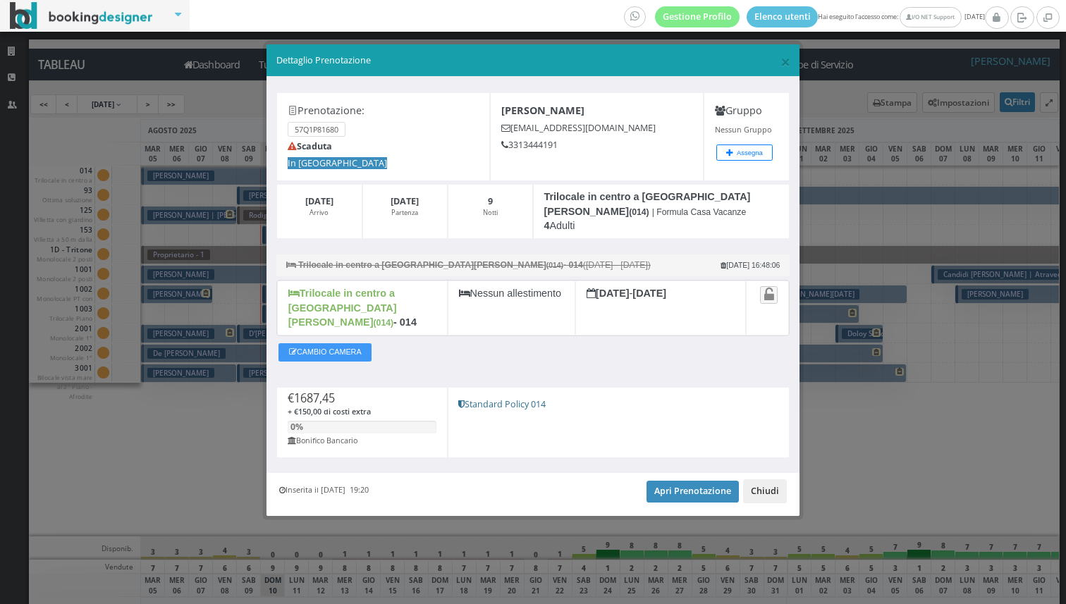
click at [772, 479] on button "Chiudi" at bounding box center [765, 491] width 44 height 24
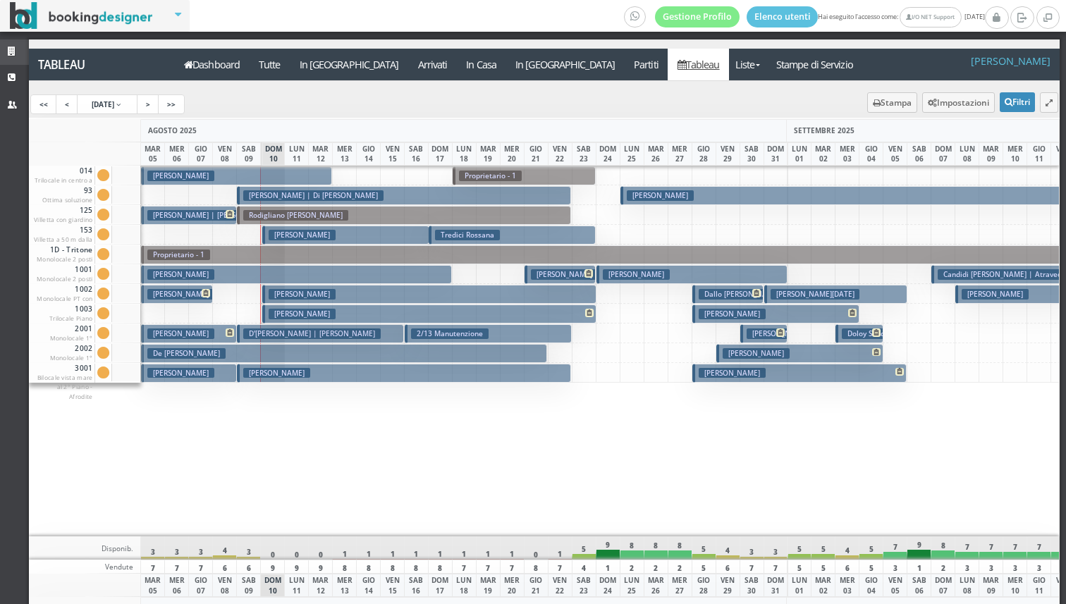
click at [19, 44] on link "Strutture" at bounding box center [14, 51] width 29 height 25
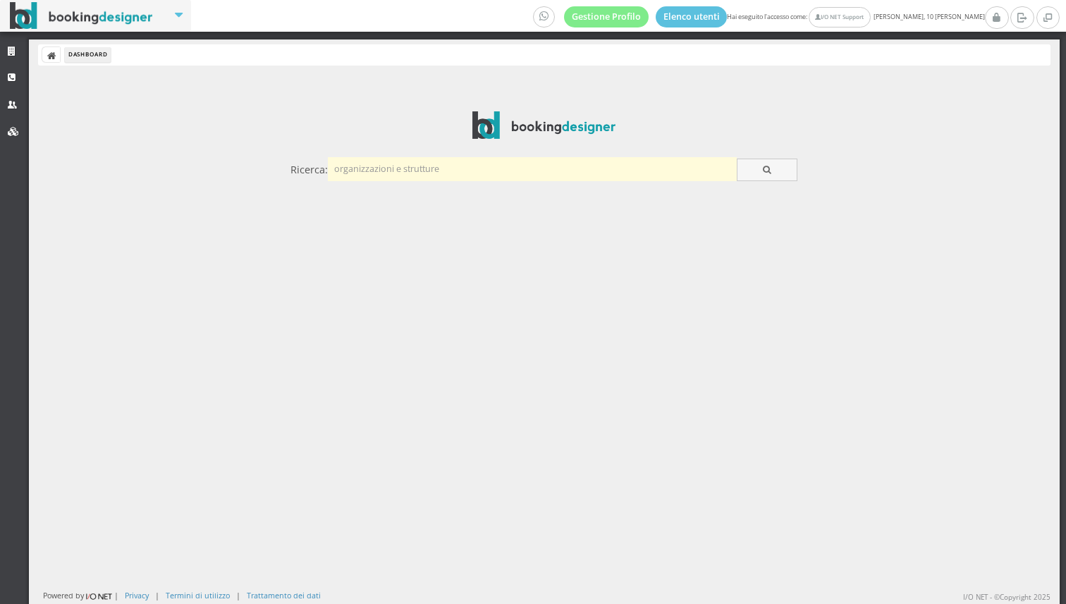
click at [407, 173] on input "text" at bounding box center [532, 168] width 409 height 23
type input "M"
type input "Maison"
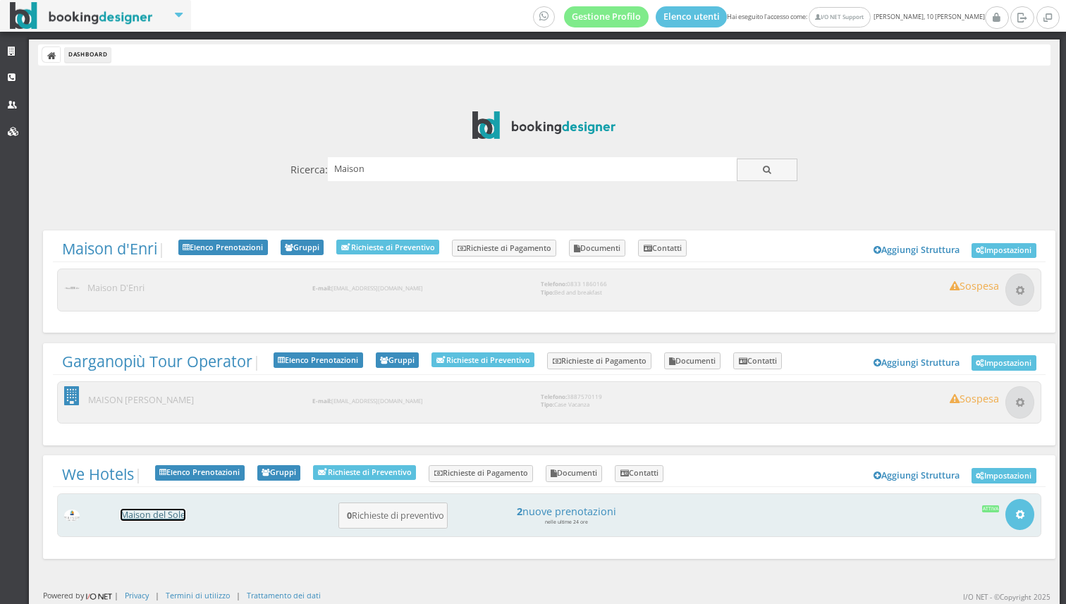
click at [152, 514] on link "Maison del Sole" at bounding box center [153, 515] width 65 height 12
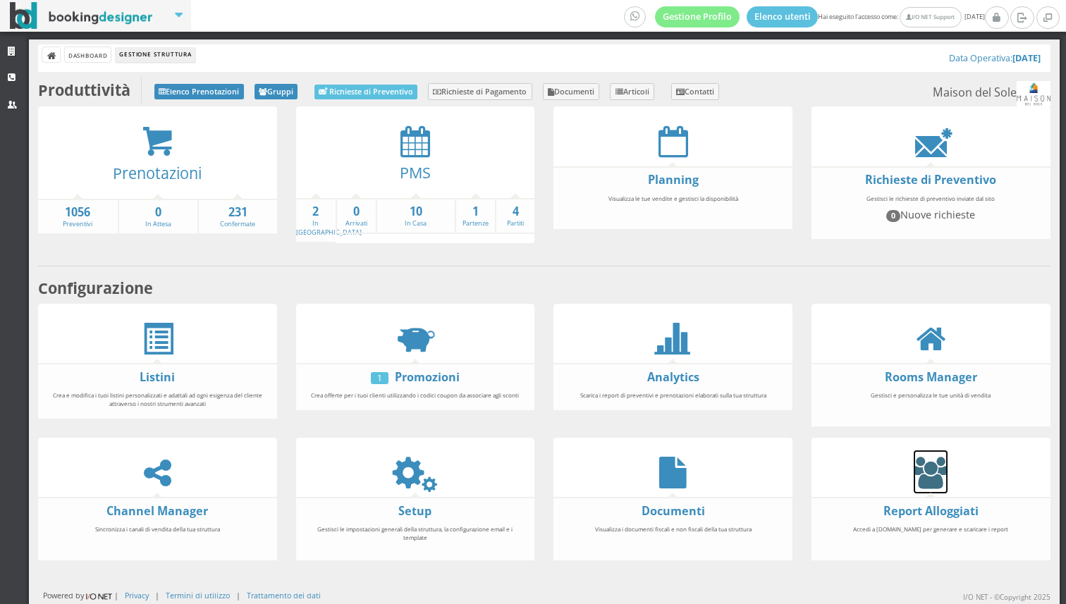
click at [934, 481] on icon at bounding box center [930, 473] width 34 height 32
click at [937, 469] on icon at bounding box center [930, 473] width 34 height 32
click at [158, 326] on span at bounding box center [158, 340] width 32 height 32
click at [159, 457] on icon at bounding box center [157, 473] width 27 height 32
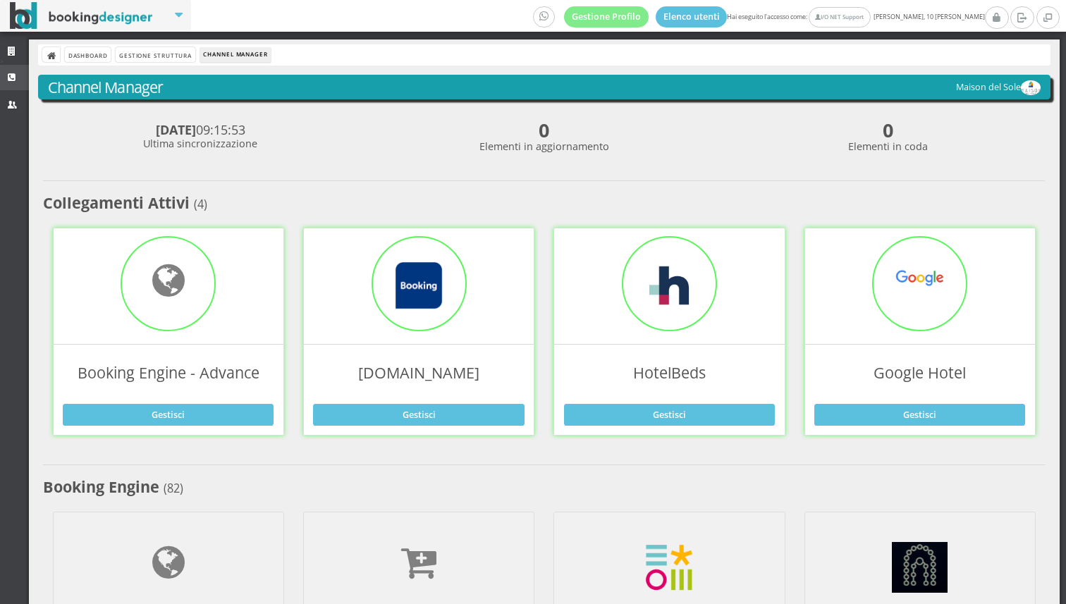
click at [12, 73] on icon at bounding box center [13, 77] width 11 height 9
click at [12, 53] on icon at bounding box center [13, 51] width 11 height 9
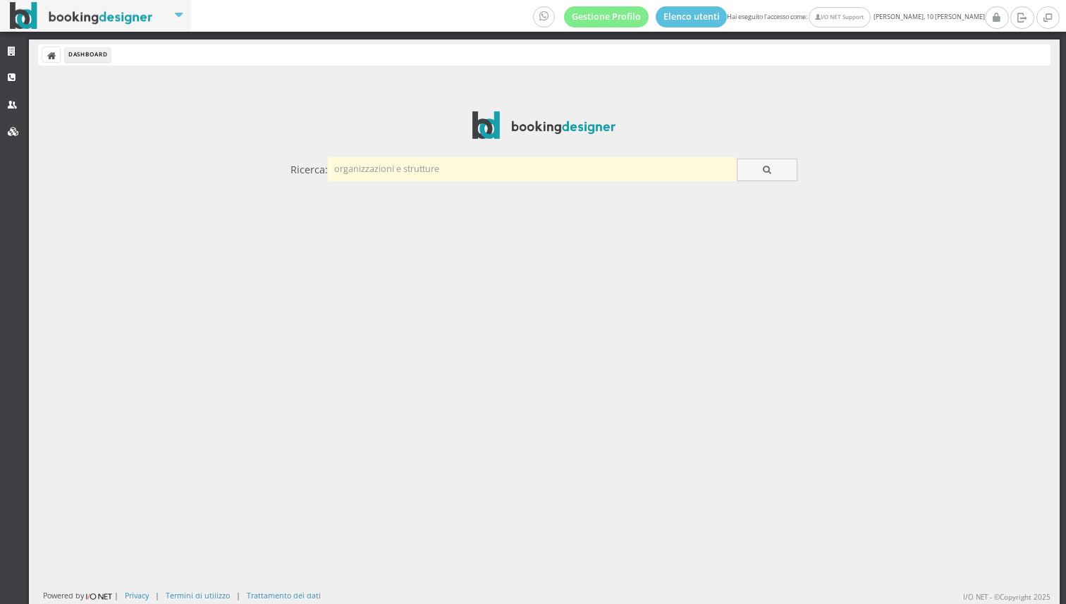
click at [412, 168] on input "text" at bounding box center [532, 168] width 409 height 23
type input "f"
type input "2 mari+"
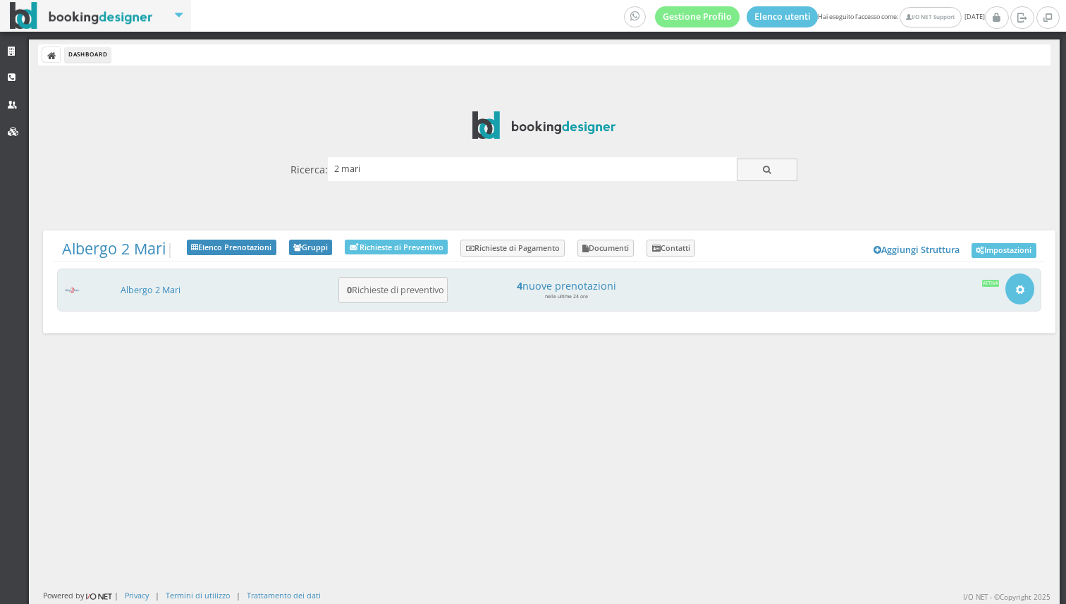
click at [147, 297] on div "Albergo 2 Mari 0 Richieste di preventivo 4 nuove prenotazioni nelle ultime 24 o…" at bounding box center [549, 291] width 984 height 44
click at [149, 295] on link "Albergo 2 Mari" at bounding box center [151, 290] width 60 height 12
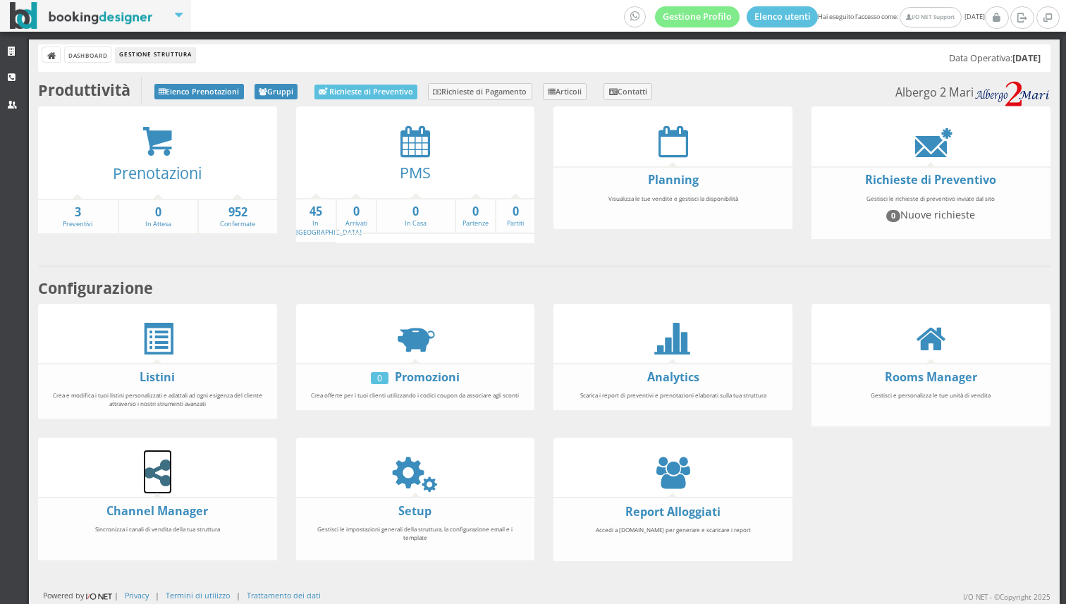
click at [161, 471] on icon at bounding box center [157, 473] width 27 height 32
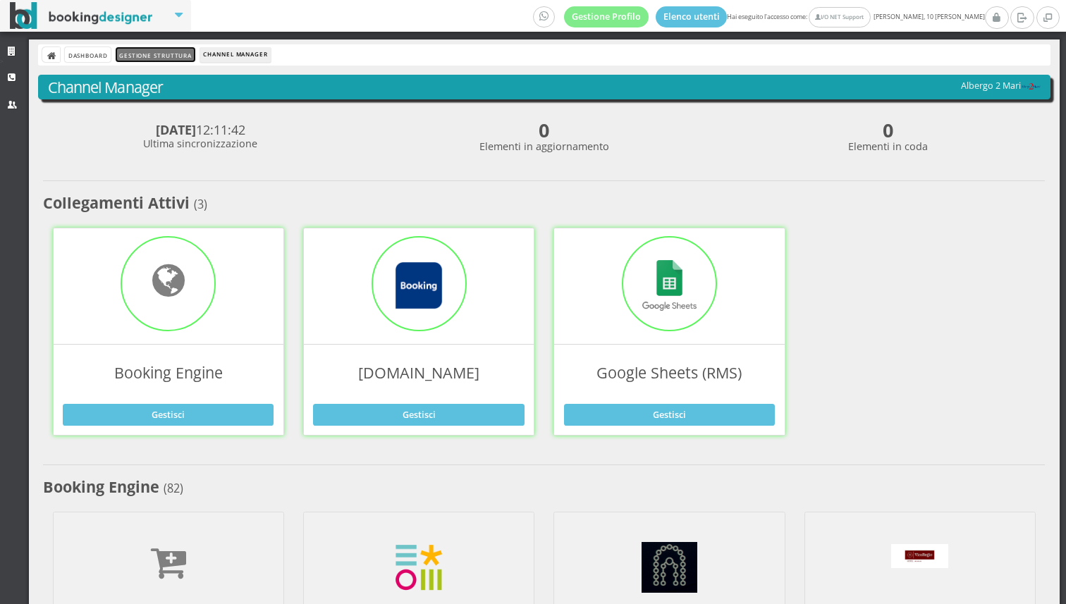
click at [167, 57] on link "Gestione Struttura" at bounding box center [155, 54] width 79 height 15
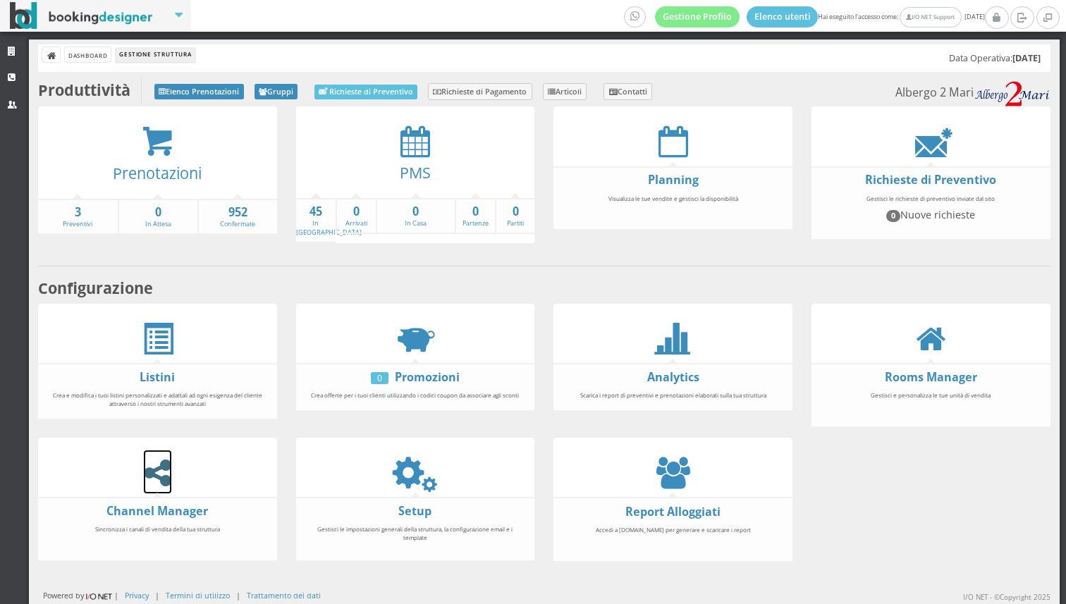
click at [150, 469] on icon at bounding box center [157, 473] width 27 height 32
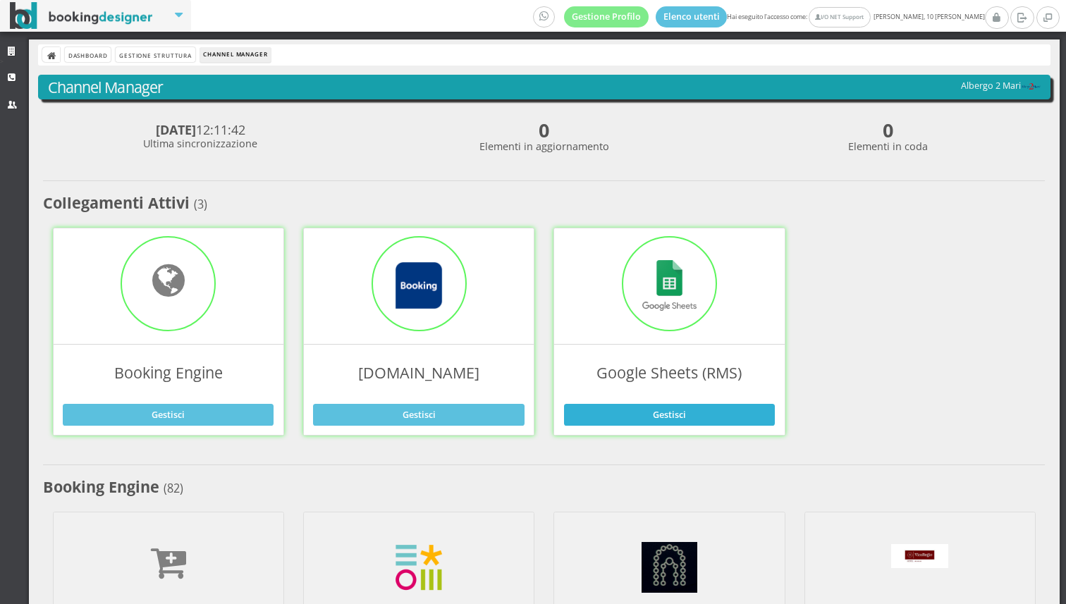
click at [679, 405] on link "Gestisci" at bounding box center [669, 414] width 211 height 21
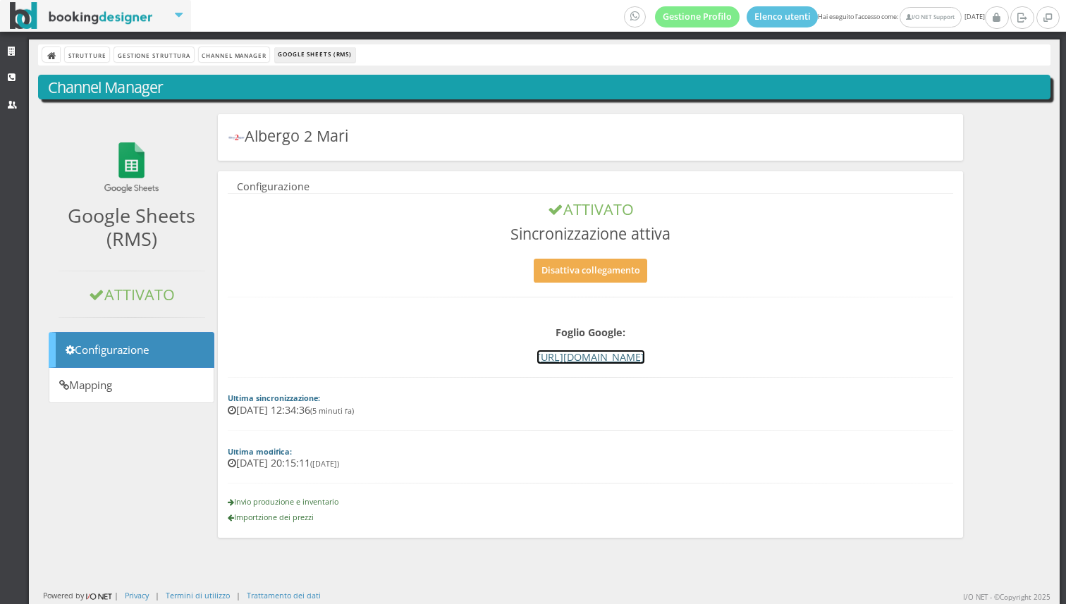
click at [537, 357] on link "[URL][DOMAIN_NAME]" at bounding box center [590, 356] width 107 height 13
click at [173, 55] on link "Gestione Struttura" at bounding box center [153, 54] width 79 height 15
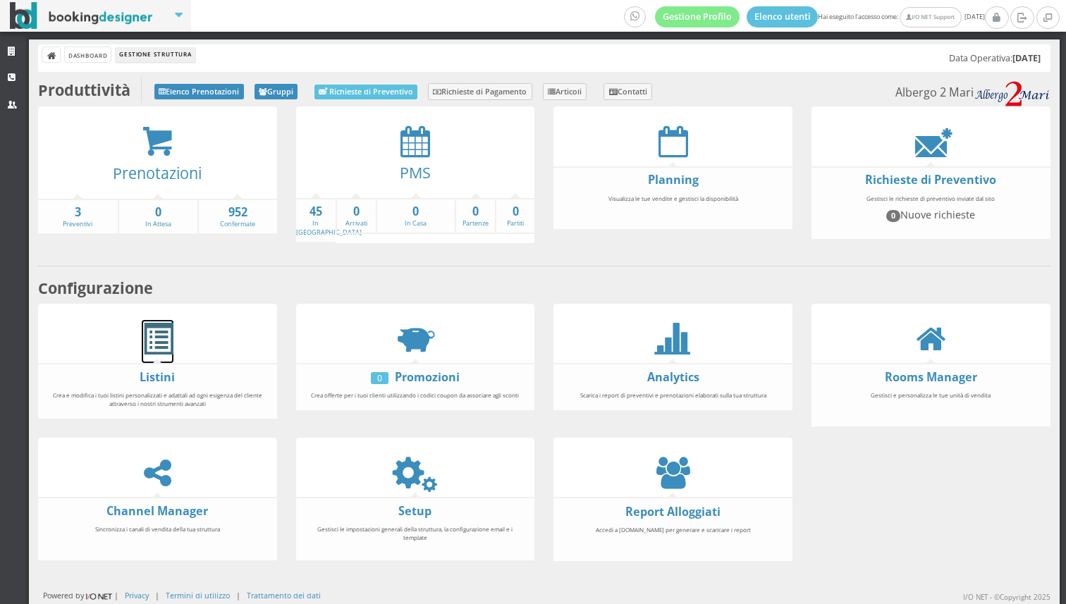
click at [166, 324] on span at bounding box center [158, 340] width 32 height 32
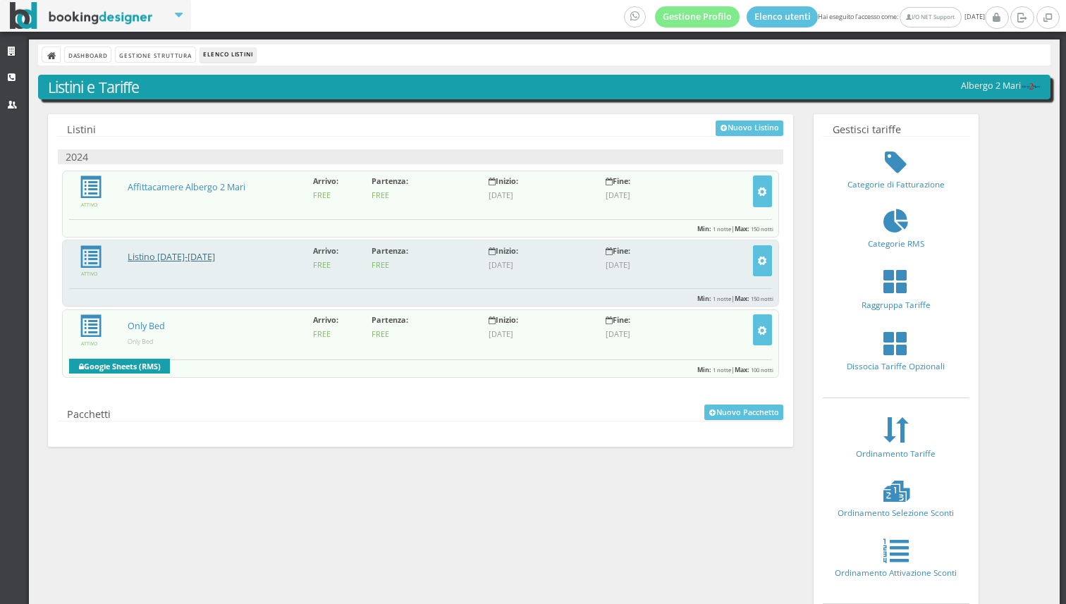
click at [164, 251] on link "Listino 2024-2025" at bounding box center [171, 257] width 87 height 12
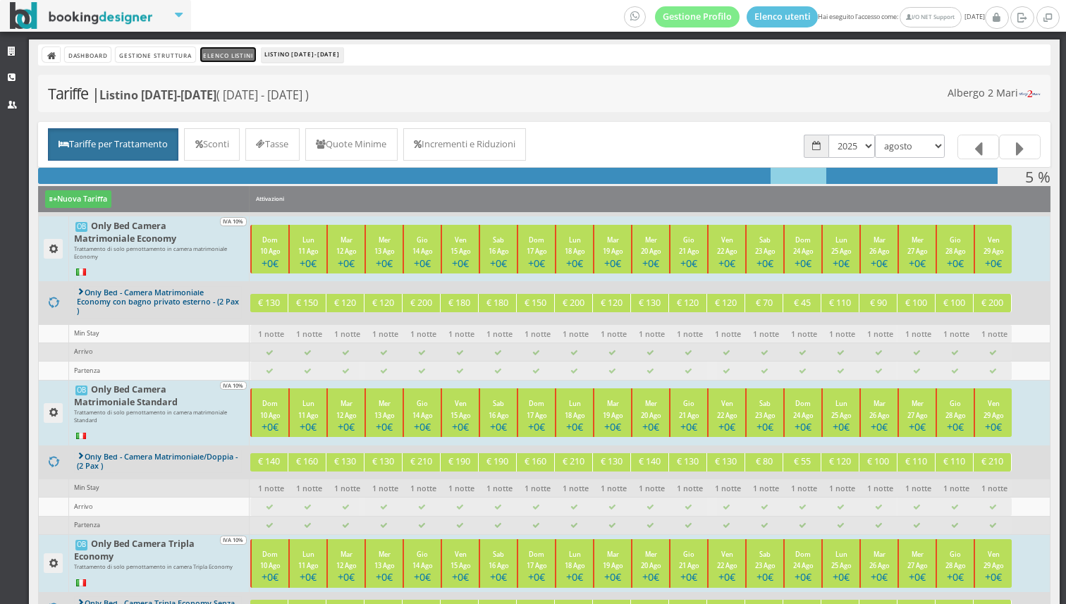
click at [231, 48] on link "Elenco Listini" at bounding box center [228, 54] width 56 height 15
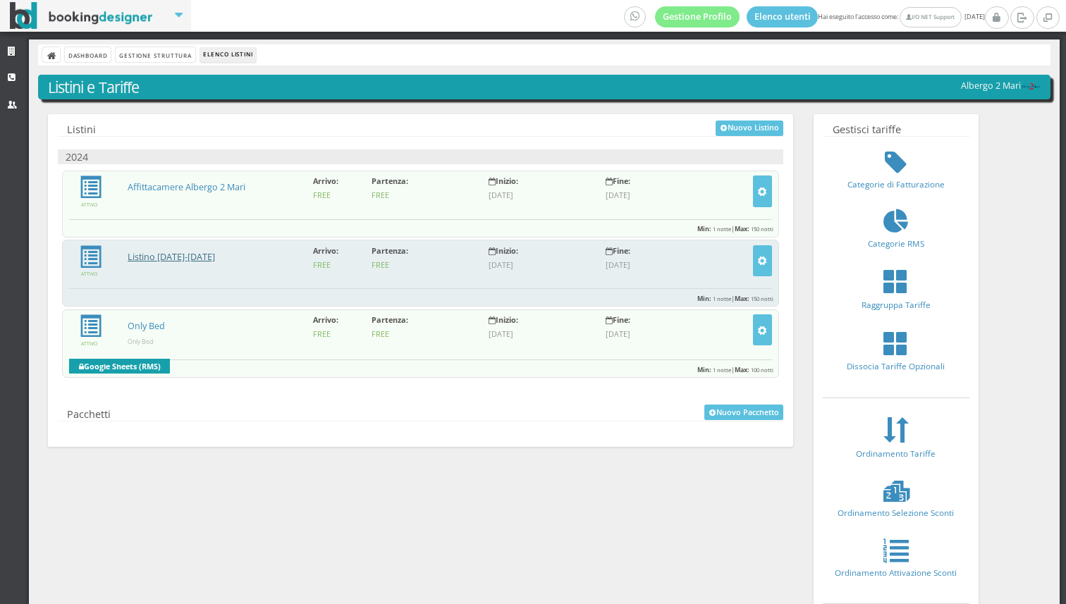
click at [178, 255] on link "Listino [DATE]-[DATE]" at bounding box center [171, 257] width 87 height 12
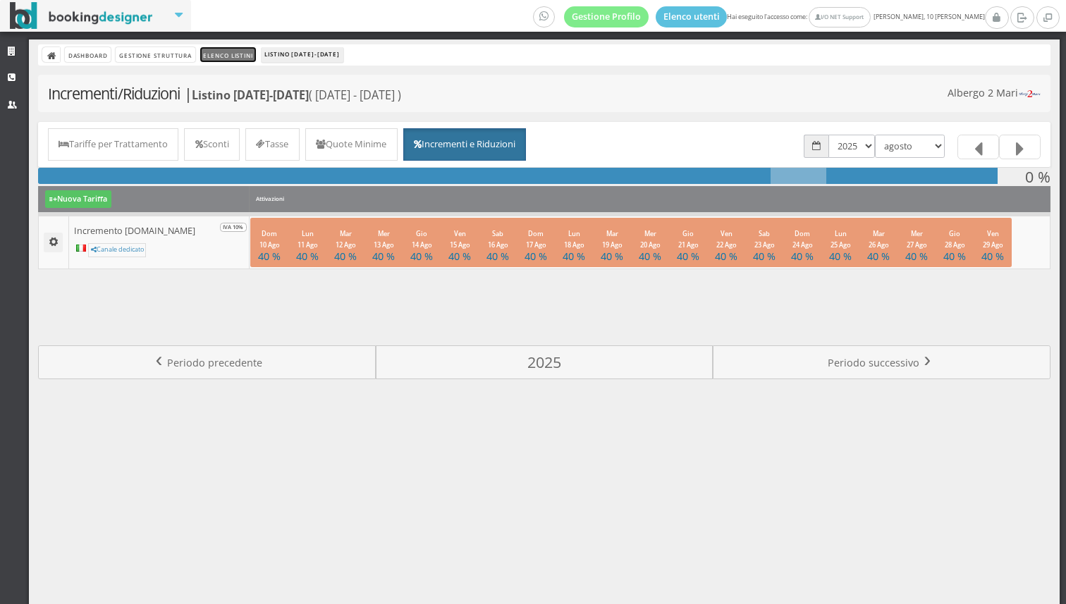
click at [246, 49] on link "Elenco Listini" at bounding box center [228, 54] width 56 height 15
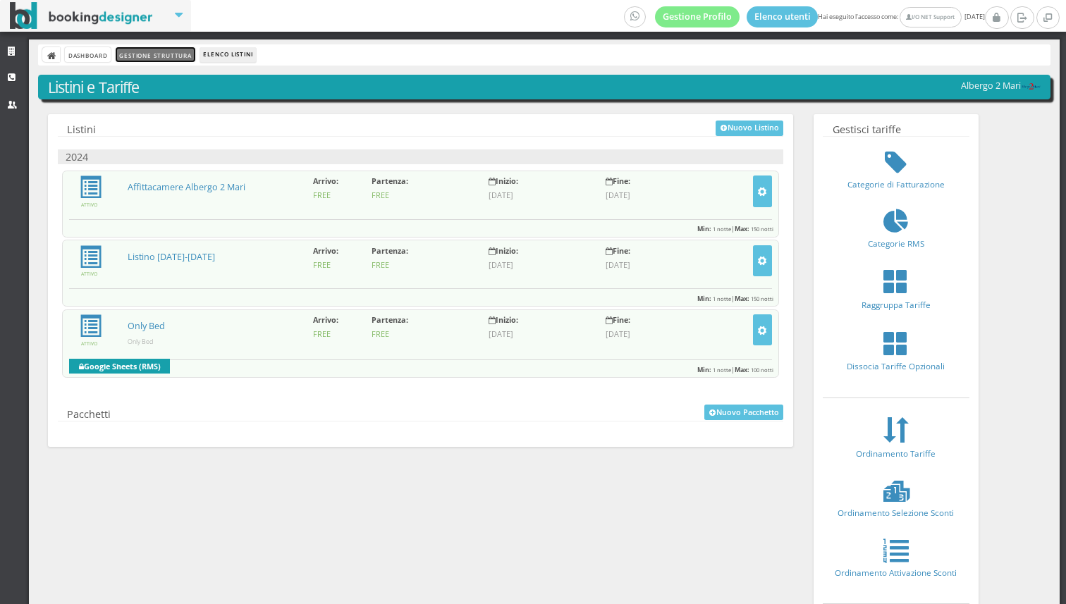
click at [157, 50] on link "Gestione Struttura" at bounding box center [155, 54] width 79 height 15
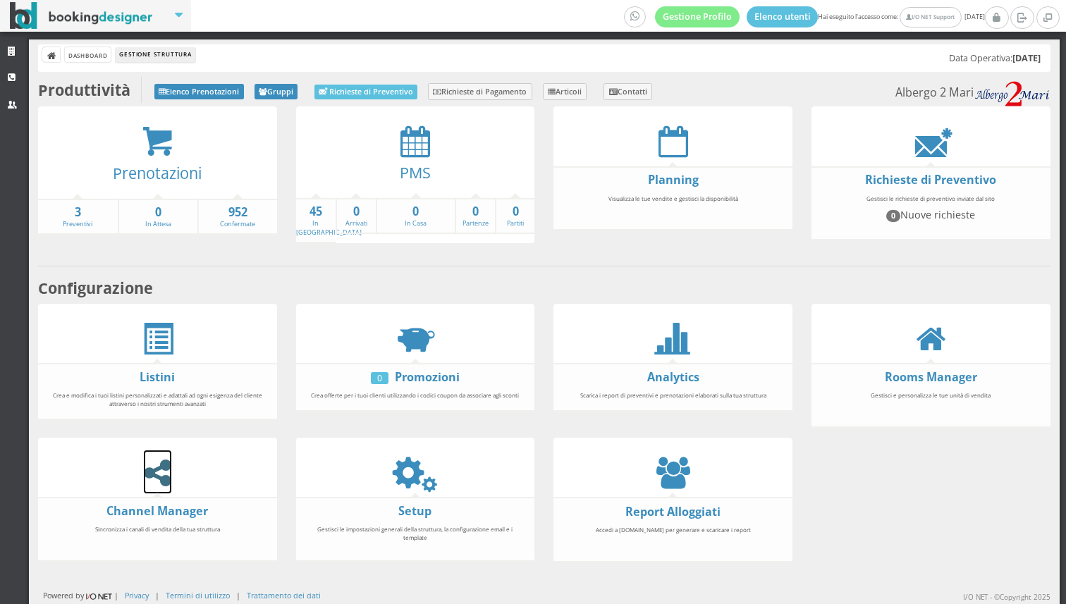
click at [157, 480] on icon at bounding box center [157, 473] width 27 height 32
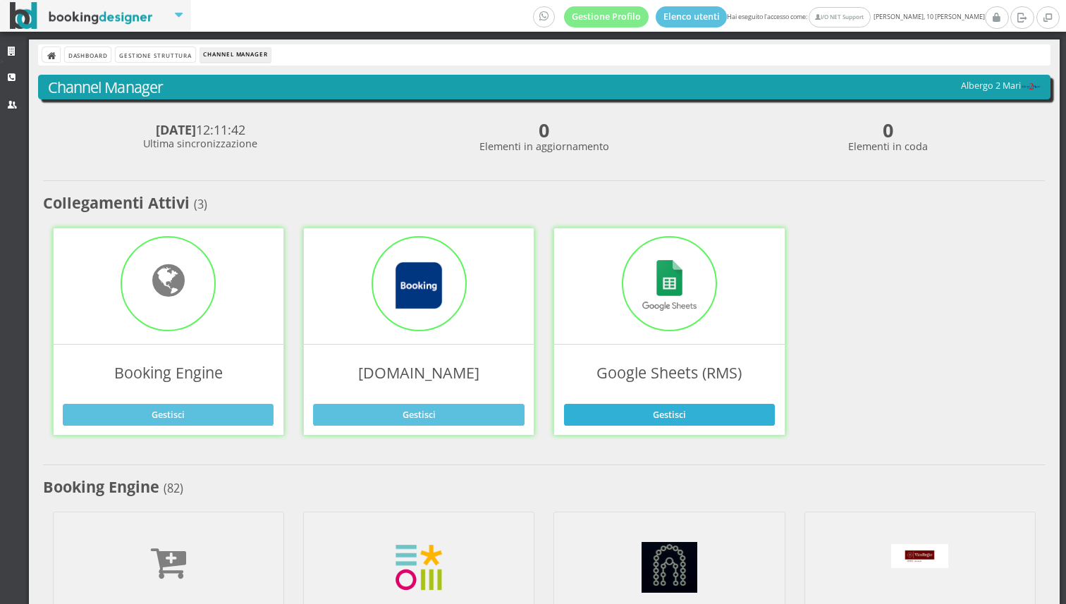
click at [670, 416] on link "Gestisci" at bounding box center [669, 414] width 211 height 21
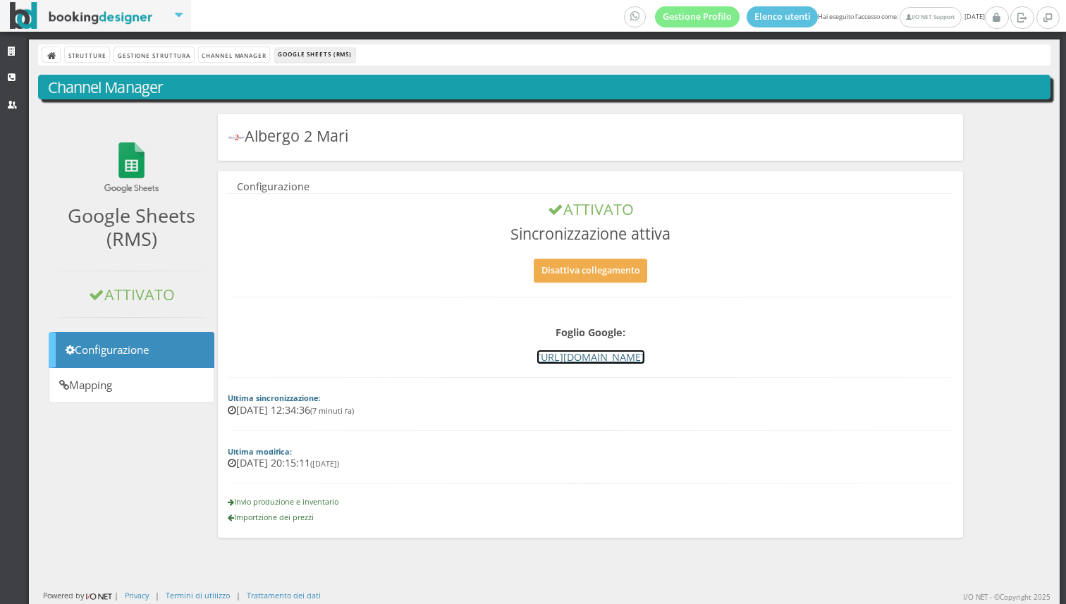
click at [594, 359] on link "[URL][DOMAIN_NAME]" at bounding box center [590, 356] width 107 height 13
